Goal: Information Seeking & Learning: Find specific fact

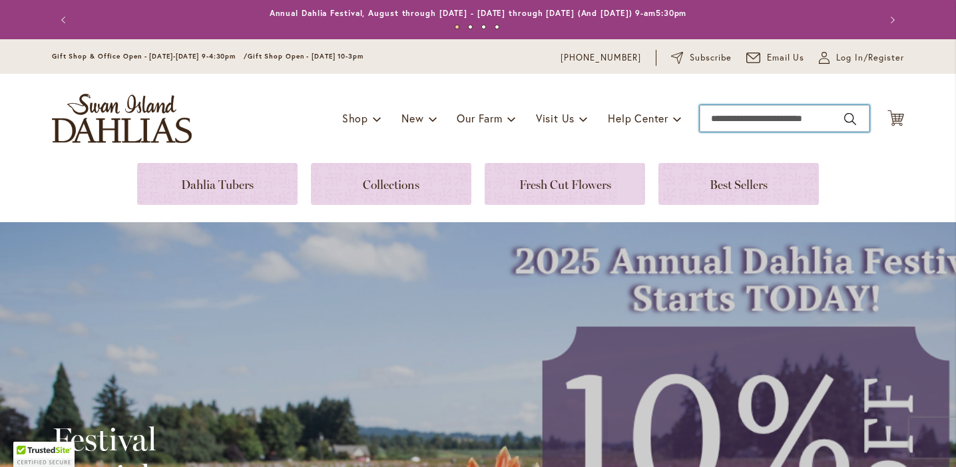
click at [768, 119] on input "Search" at bounding box center [785, 118] width 170 height 27
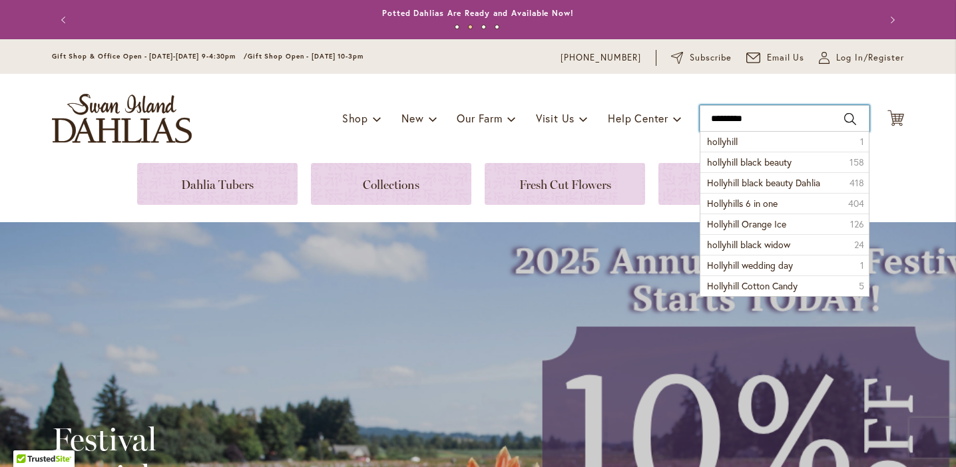
type input "*********"
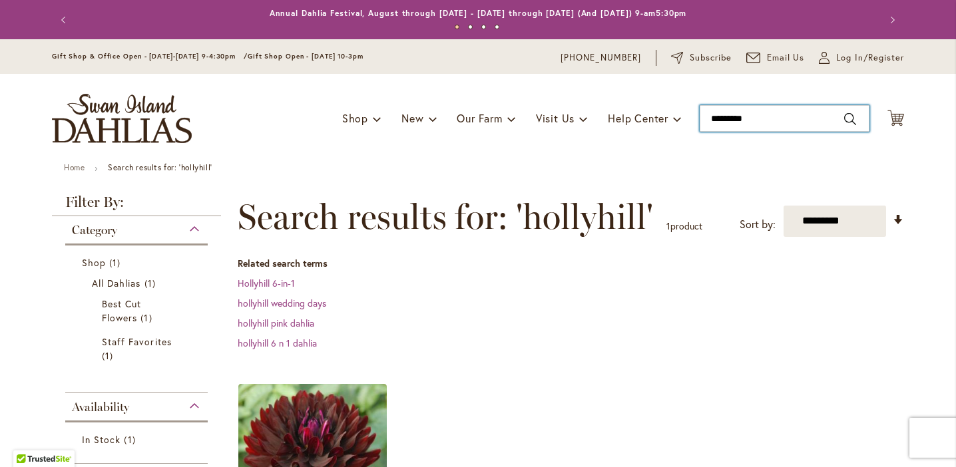
click at [728, 119] on input "*********" at bounding box center [785, 118] width 170 height 27
type input "*********"
